Goal: Book appointment/travel/reservation

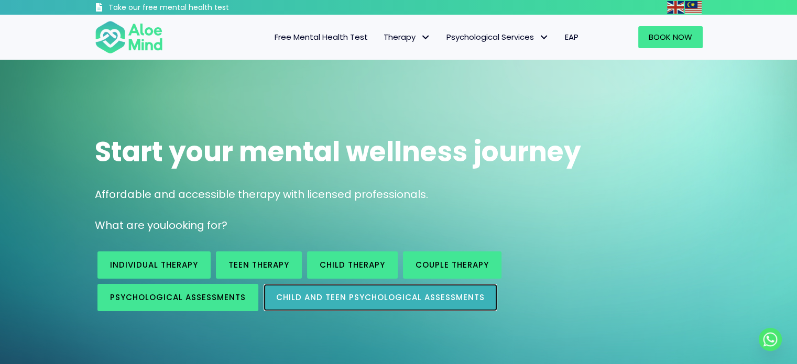
click at [301, 301] on span "Child and Teen Psychological assessments" at bounding box center [380, 297] width 209 height 11
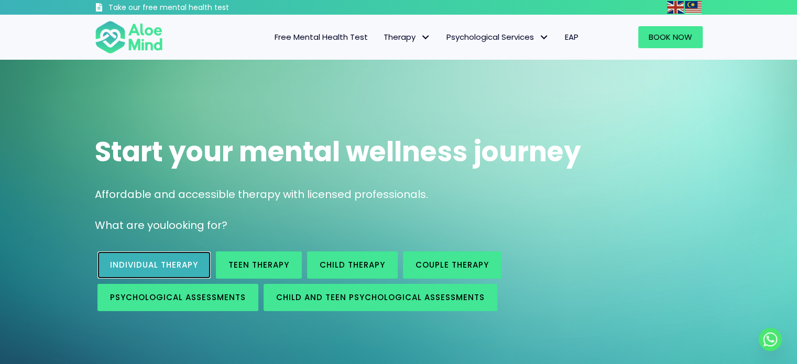
click at [201, 264] on link "Individual therapy" at bounding box center [153, 265] width 113 height 27
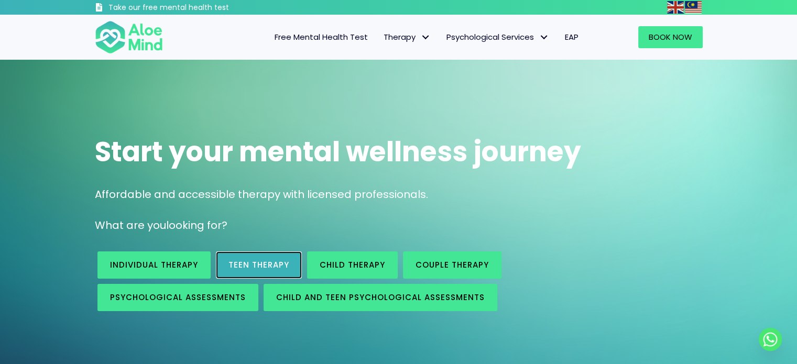
click at [251, 262] on span "Teen Therapy" at bounding box center [259, 264] width 61 height 11
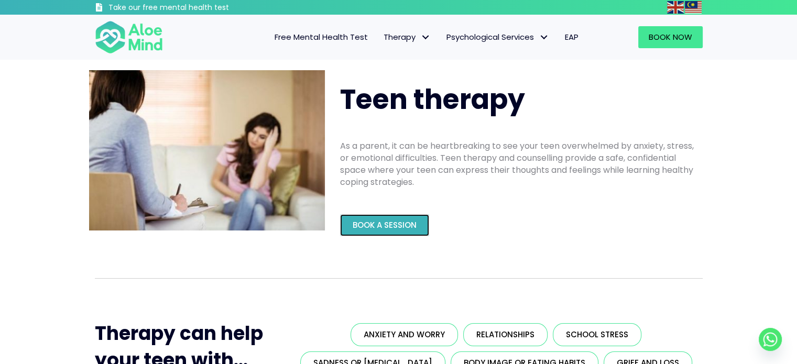
click at [395, 220] on link "Book a Session" at bounding box center [384, 225] width 89 height 22
